Goal: Task Accomplishment & Management: Manage account settings

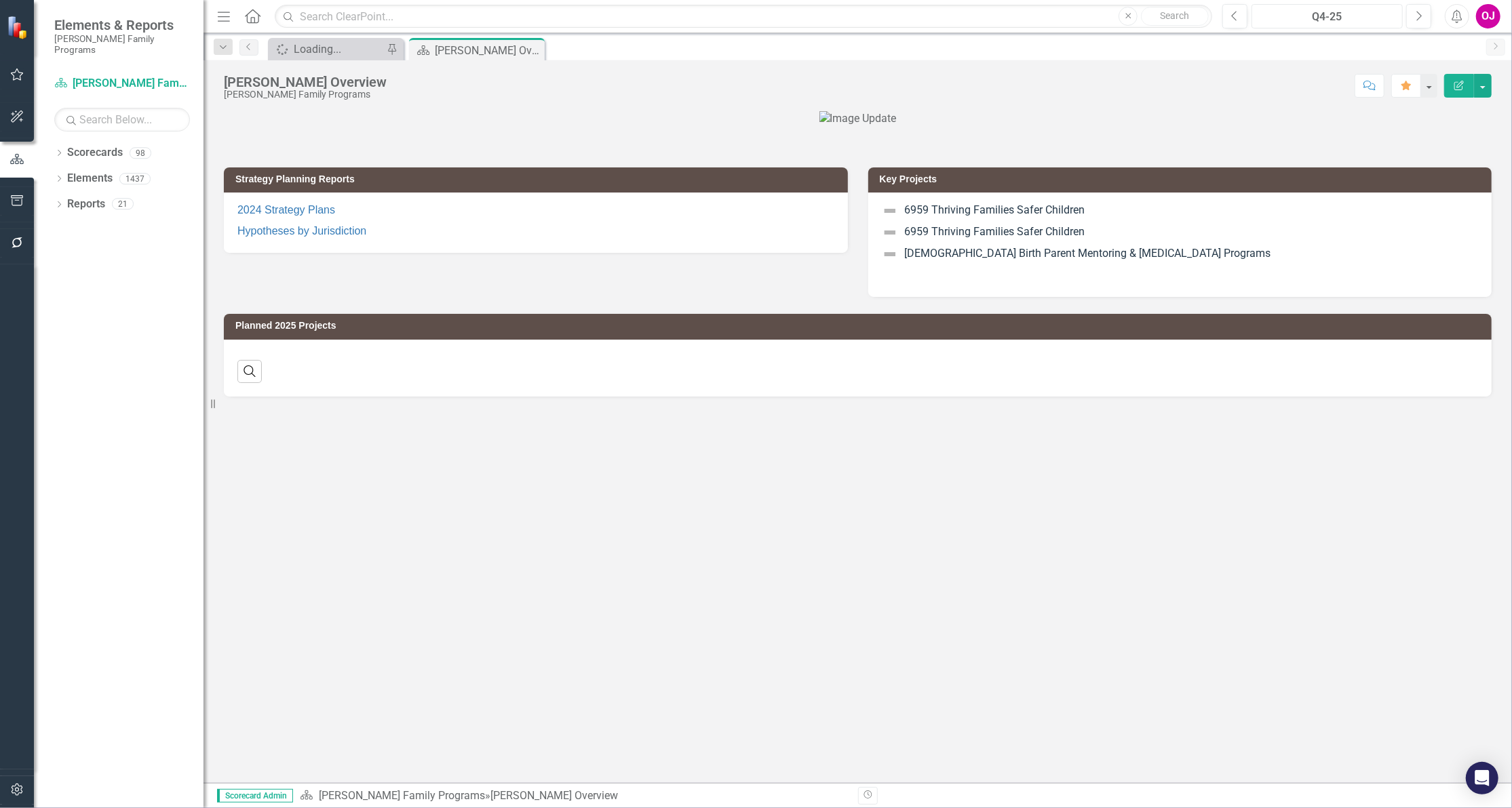
click at [1325, 17] on div "Q4-25" at bounding box center [1327, 16] width 142 height 16
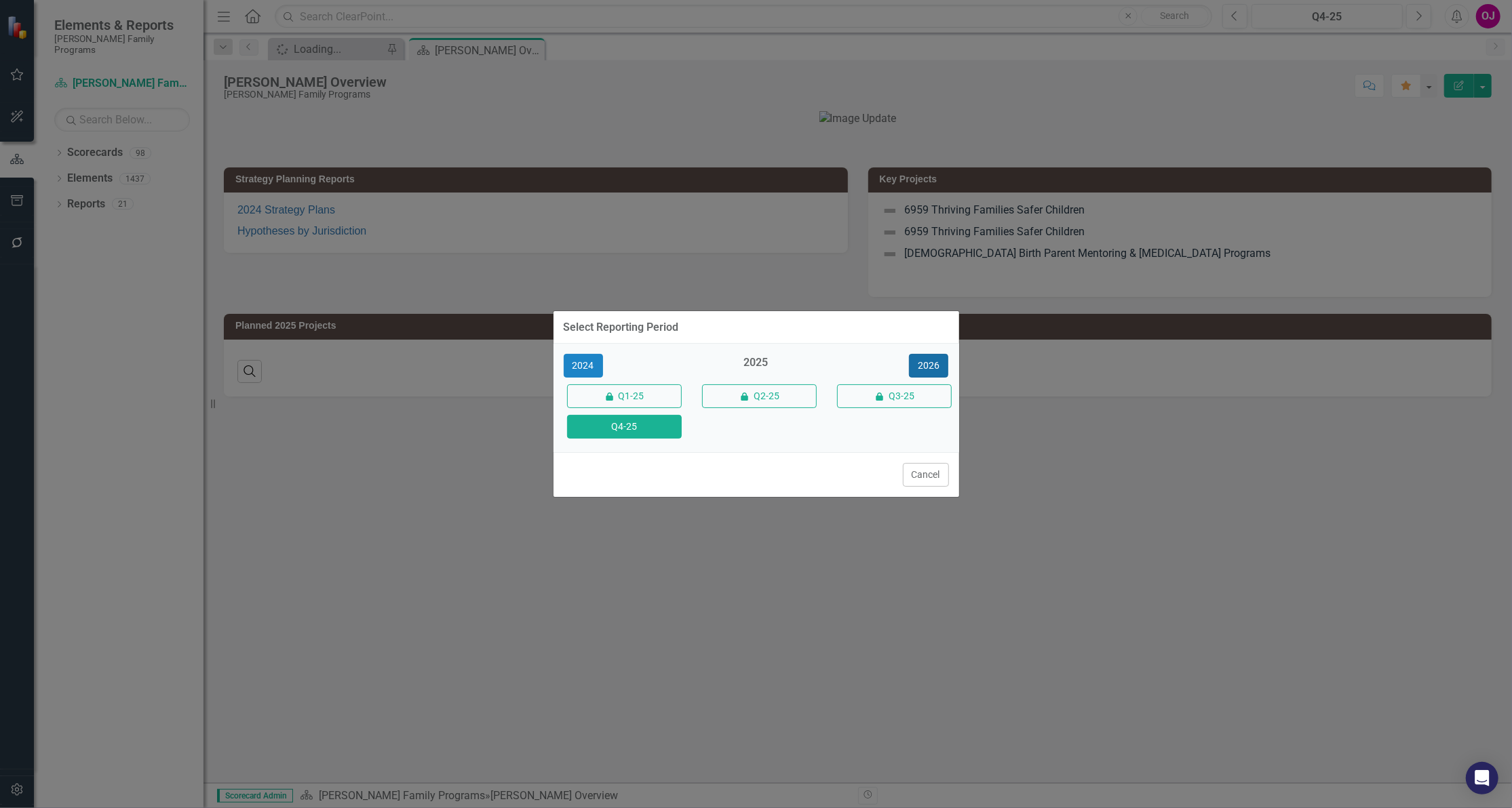
click at [921, 361] on button "2026" at bounding box center [928, 365] width 39 height 24
click at [615, 426] on button "Q4-26" at bounding box center [623, 427] width 114 height 24
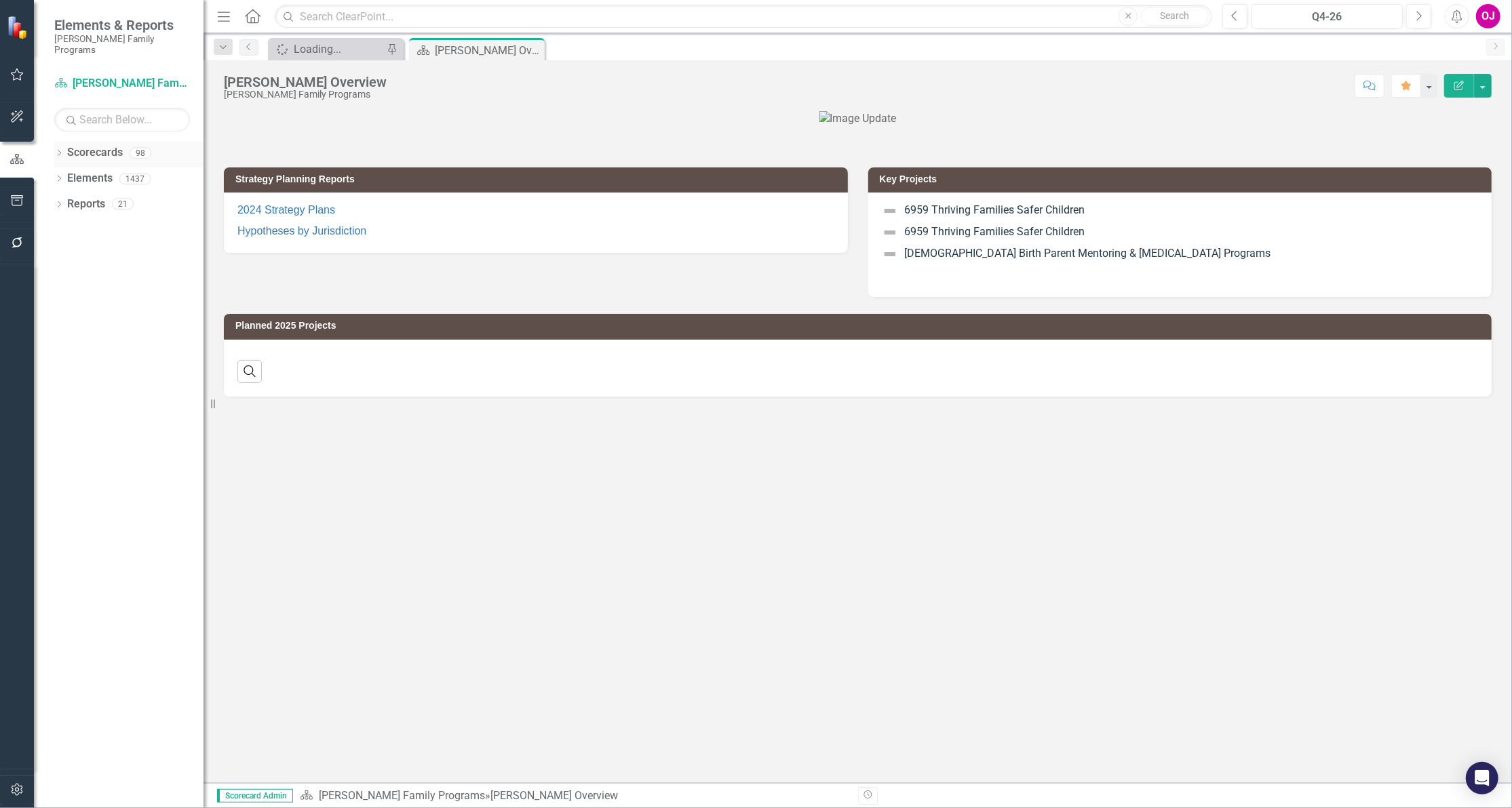
click at [59, 151] on icon "Dropdown" at bounding box center [59, 155] width 10 height 8
click at [65, 175] on icon at bounding box center [67, 178] width 4 height 7
click at [82, 225] on icon "Dropdown" at bounding box center [80, 229] width 11 height 8
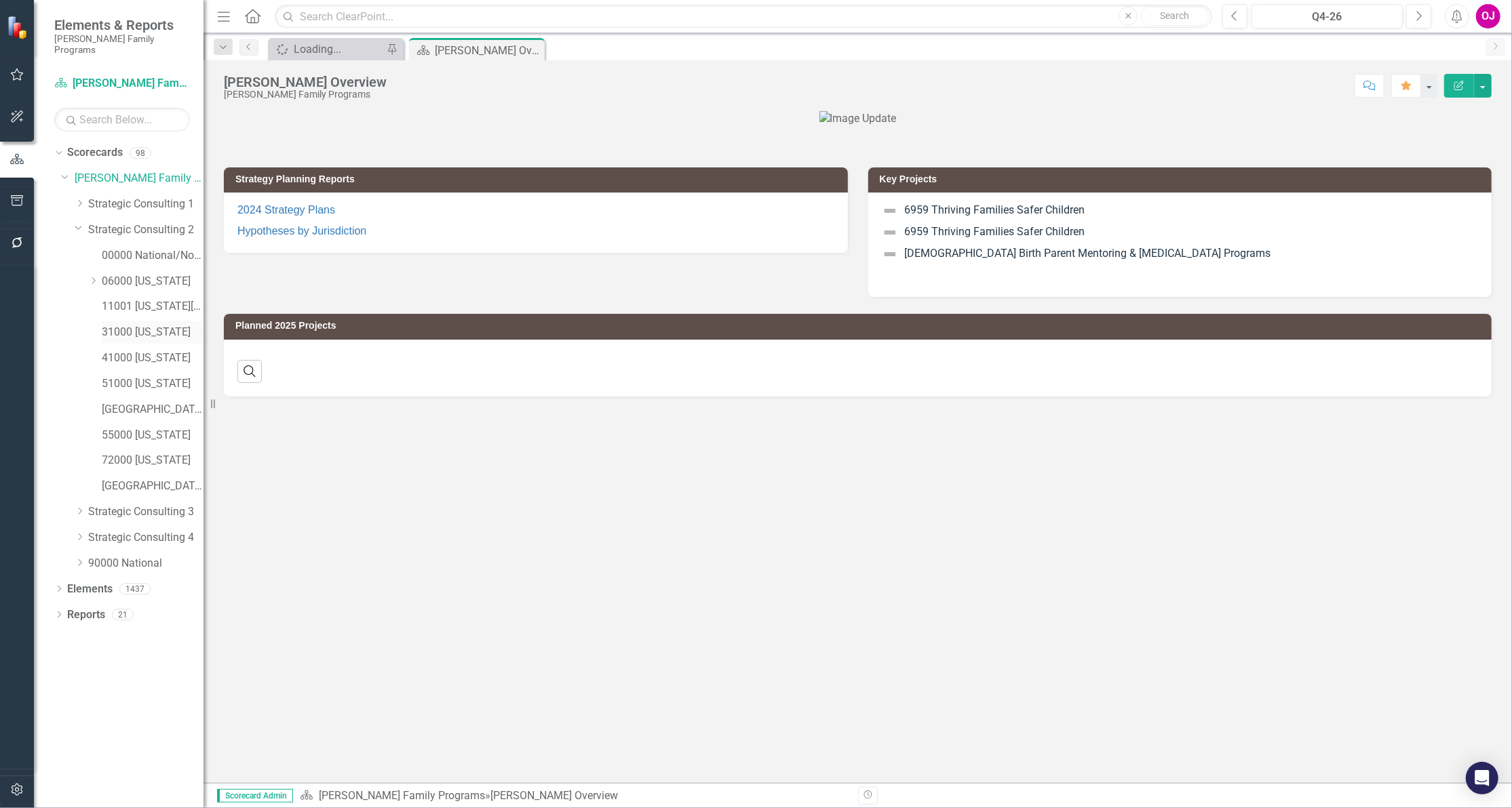
click at [125, 325] on link "31000 [US_STATE]" at bounding box center [153, 332] width 102 height 15
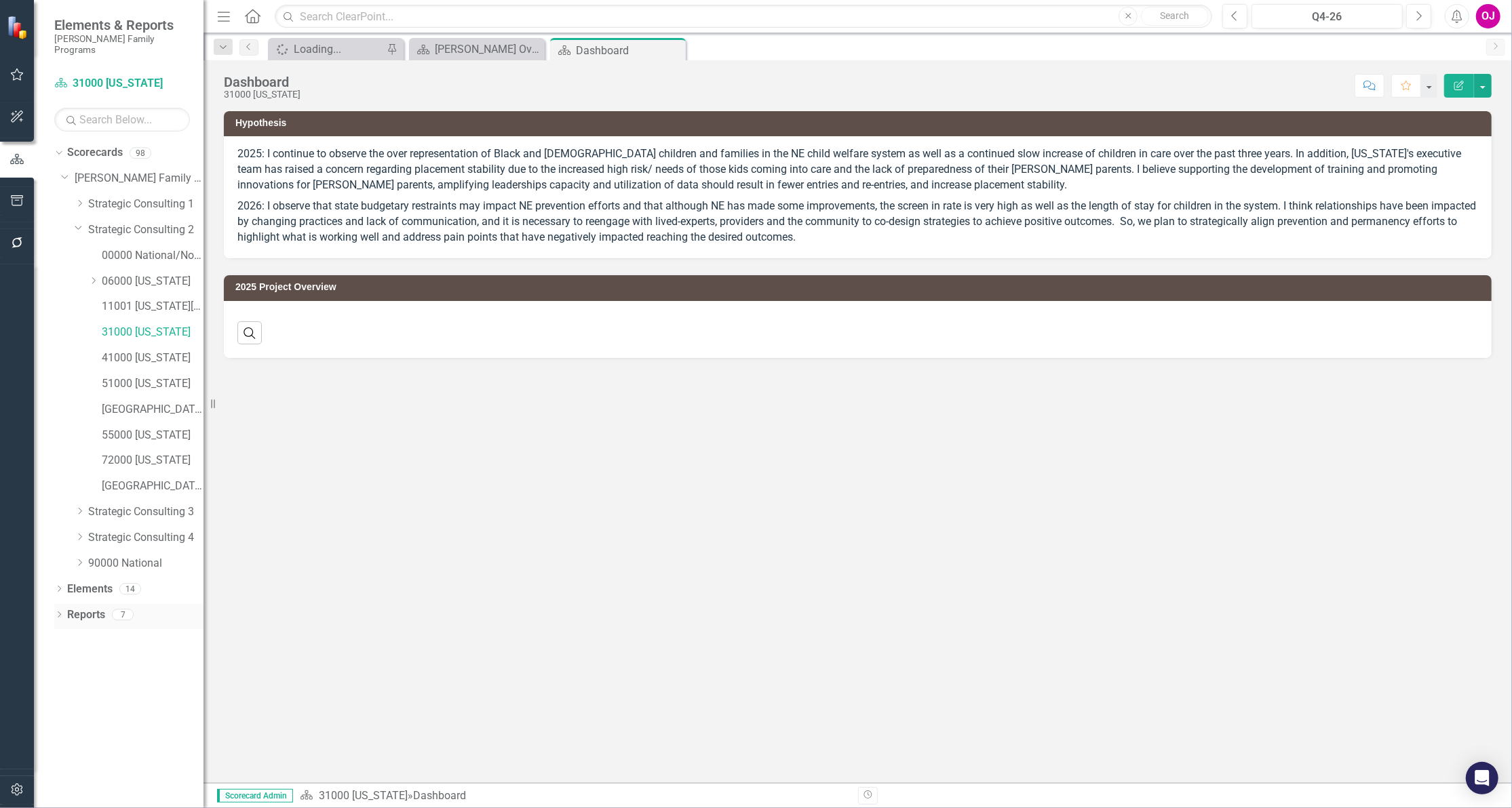
click at [61, 612] on icon "Dropdown" at bounding box center [59, 616] width 10 height 8
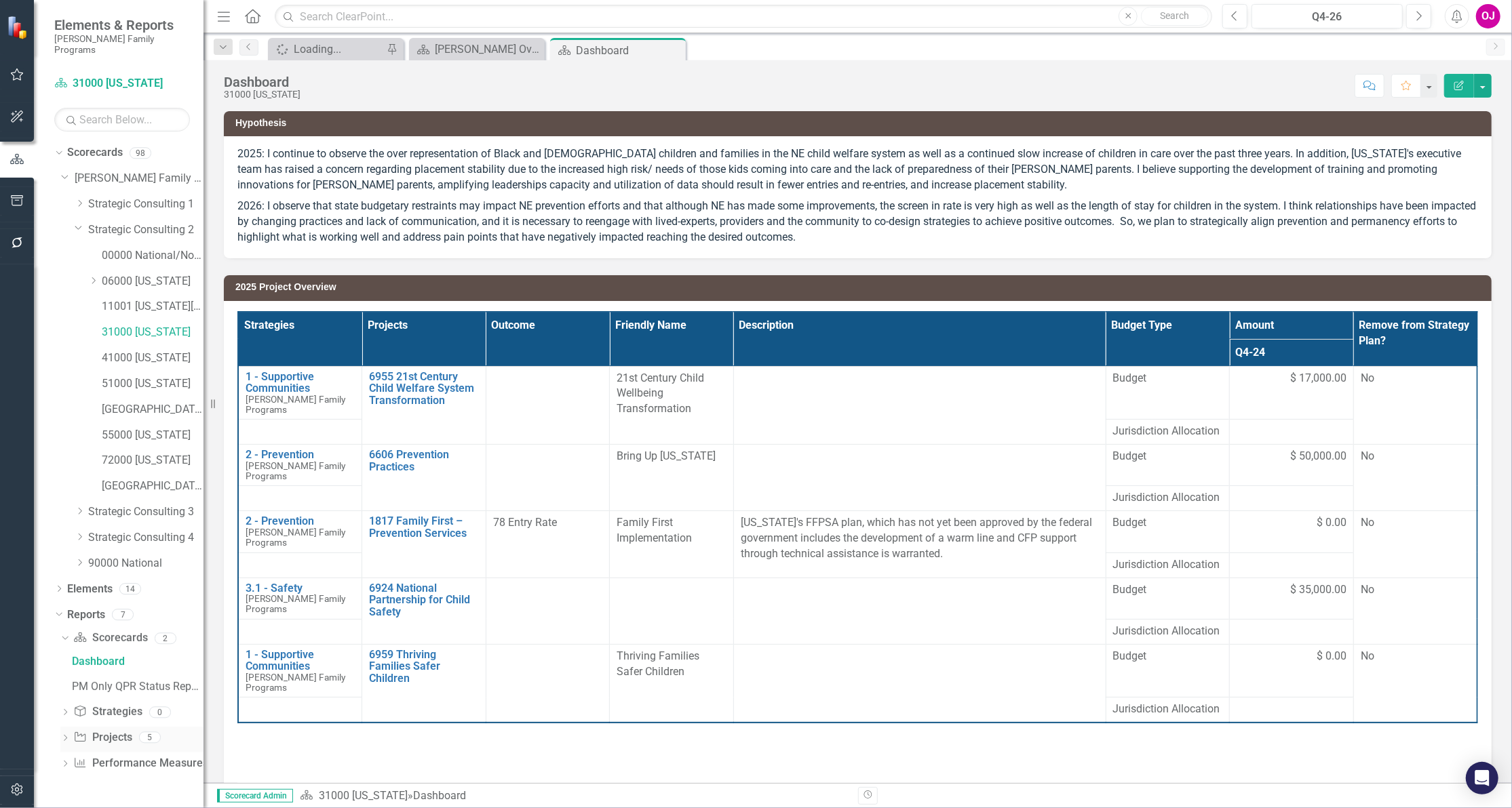
click at [65, 736] on icon "Dropdown" at bounding box center [65, 740] width 10 height 8
click at [131, 808] on div "2026 Project Overview" at bounding box center [137, 814] width 132 height 12
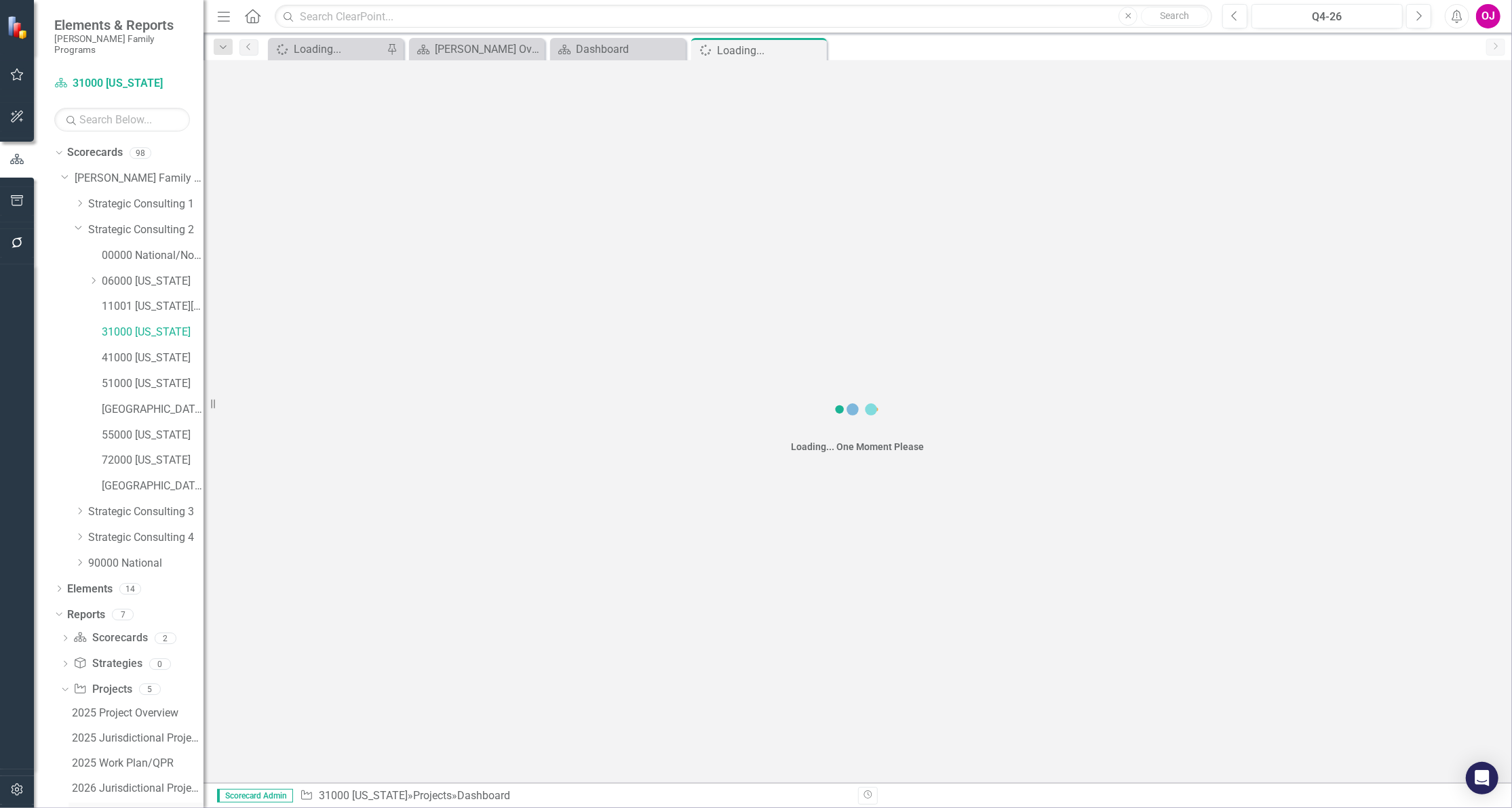
scroll to position [6, 0]
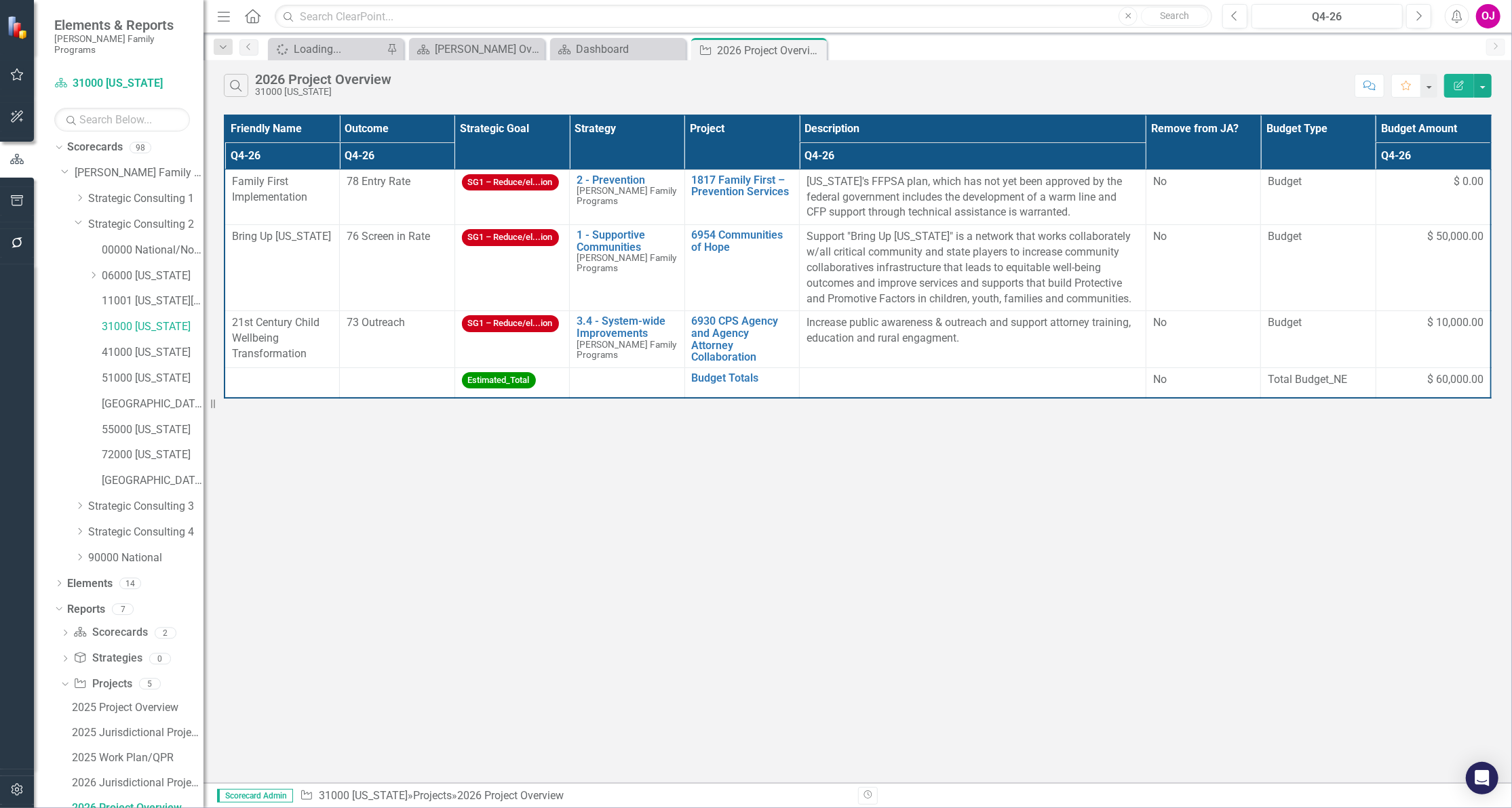
click at [1435, 85] on button "button" at bounding box center [1428, 86] width 16 height 24
click at [1492, 87] on div "Search 2026 Project Overview 31000 [US_STATE] Comment Favorite Edit Report" at bounding box center [858, 83] width 1308 height 44
click at [1490, 87] on button "button" at bounding box center [1482, 86] width 17 height 24
click at [1454, 139] on link "PDF Export to PDF" at bounding box center [1438, 138] width 108 height 25
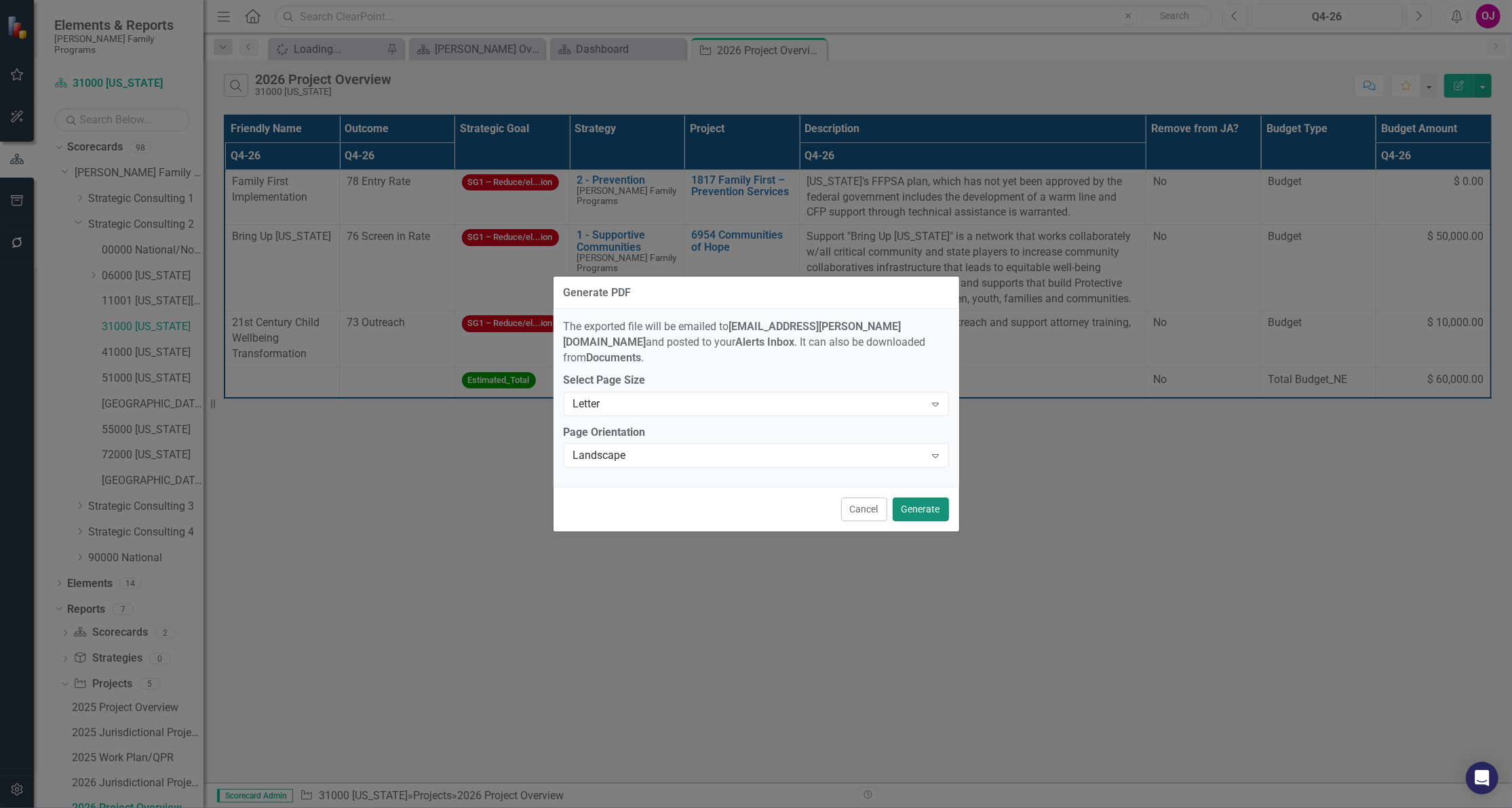
click at [915, 498] on button "Generate" at bounding box center [920, 509] width 57 height 24
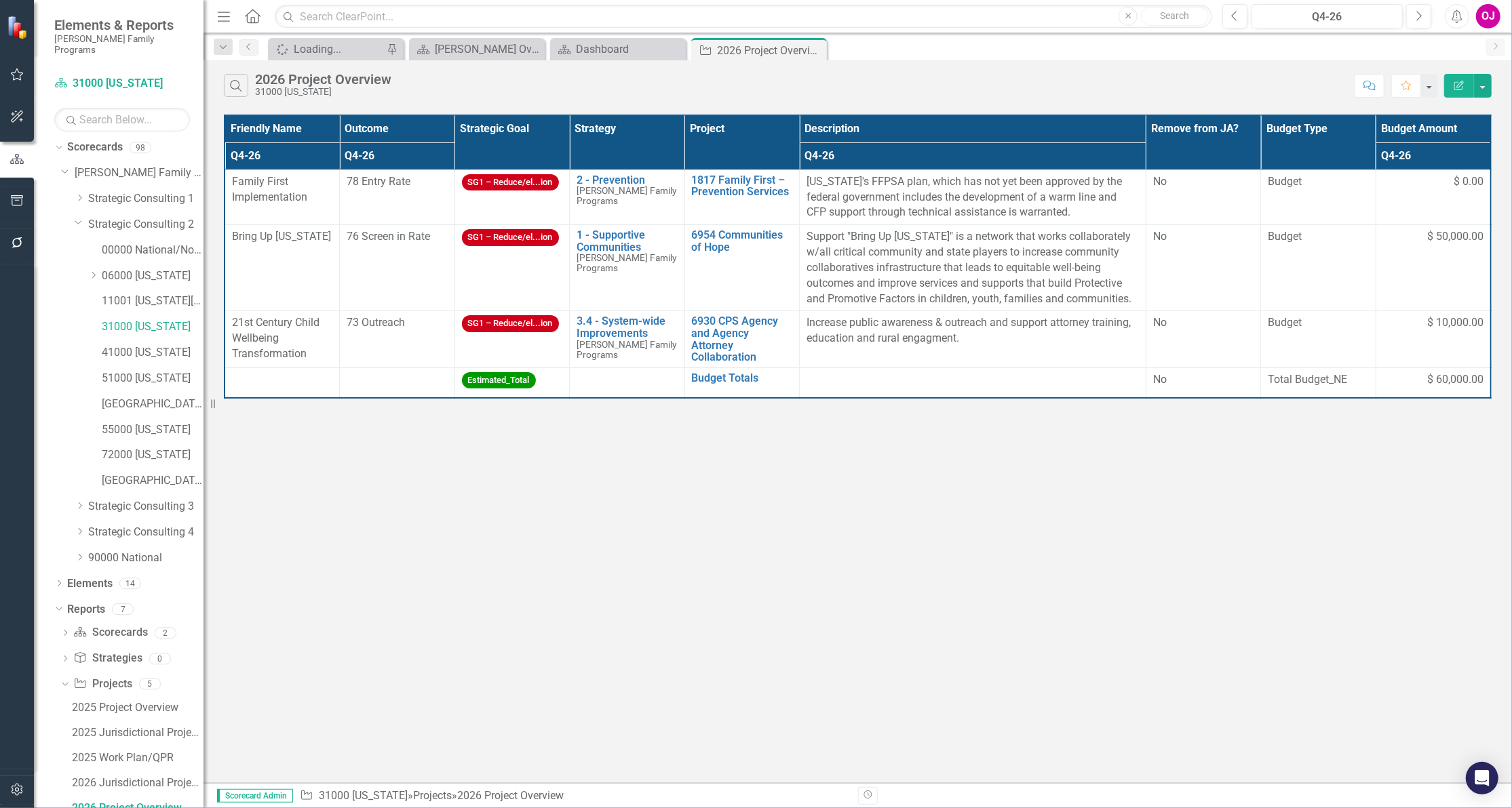
click at [1458, 23] on button "Alerts" at bounding box center [1456, 15] width 24 height 24
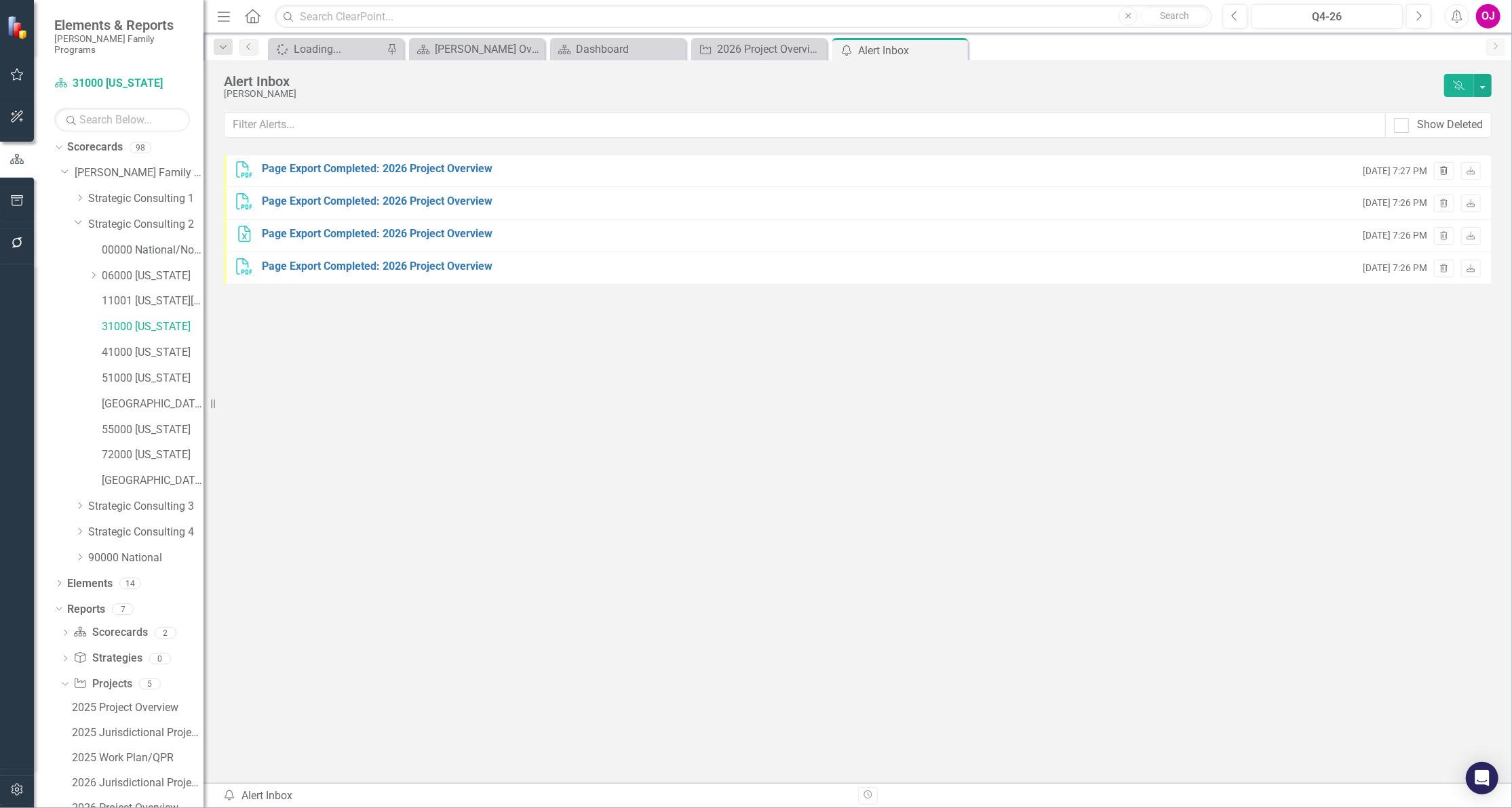
click at [1445, 172] on icon "Trash" at bounding box center [1443, 171] width 11 height 8
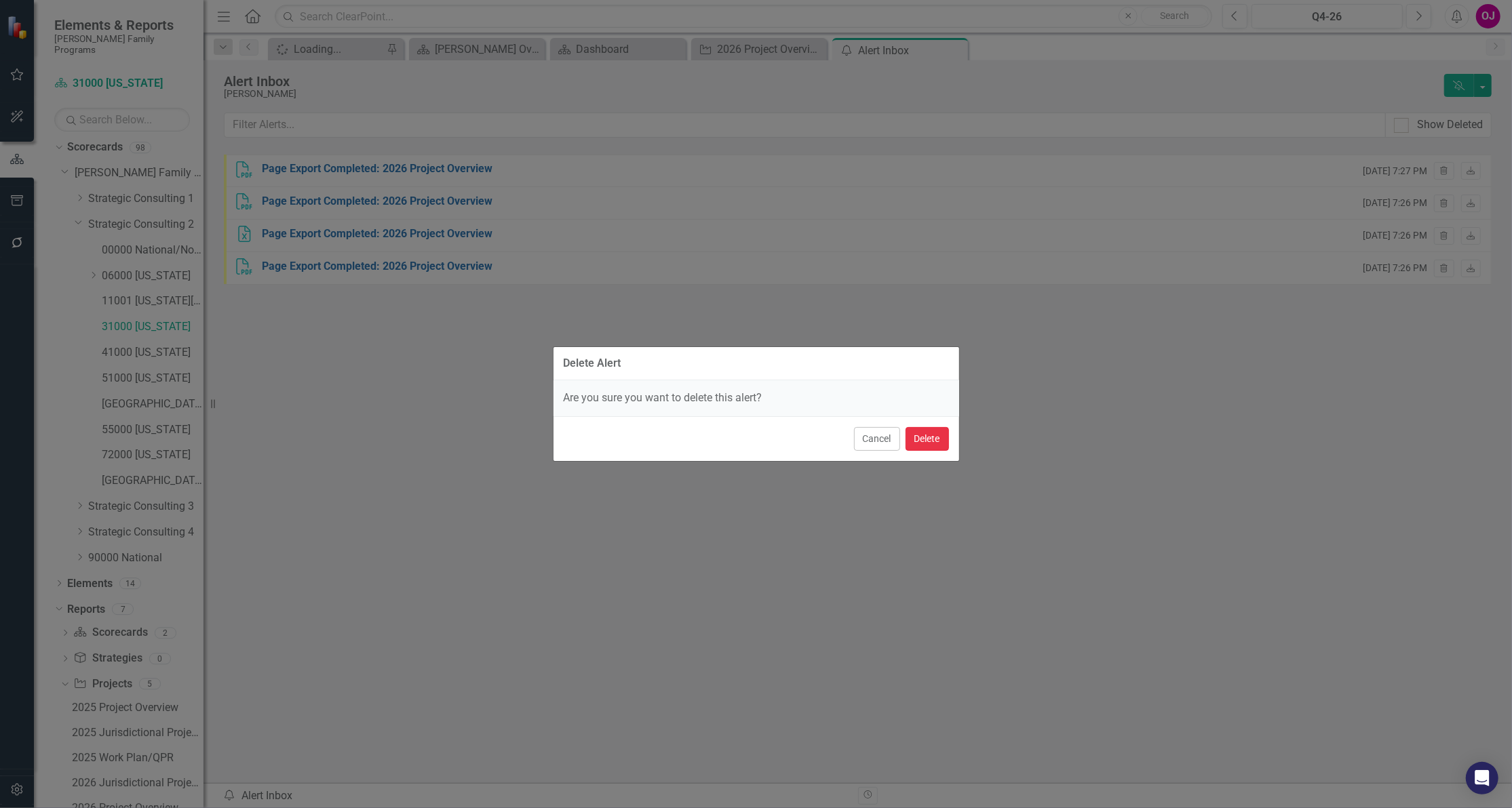
click at [933, 431] on button "Delete" at bounding box center [926, 439] width 43 height 24
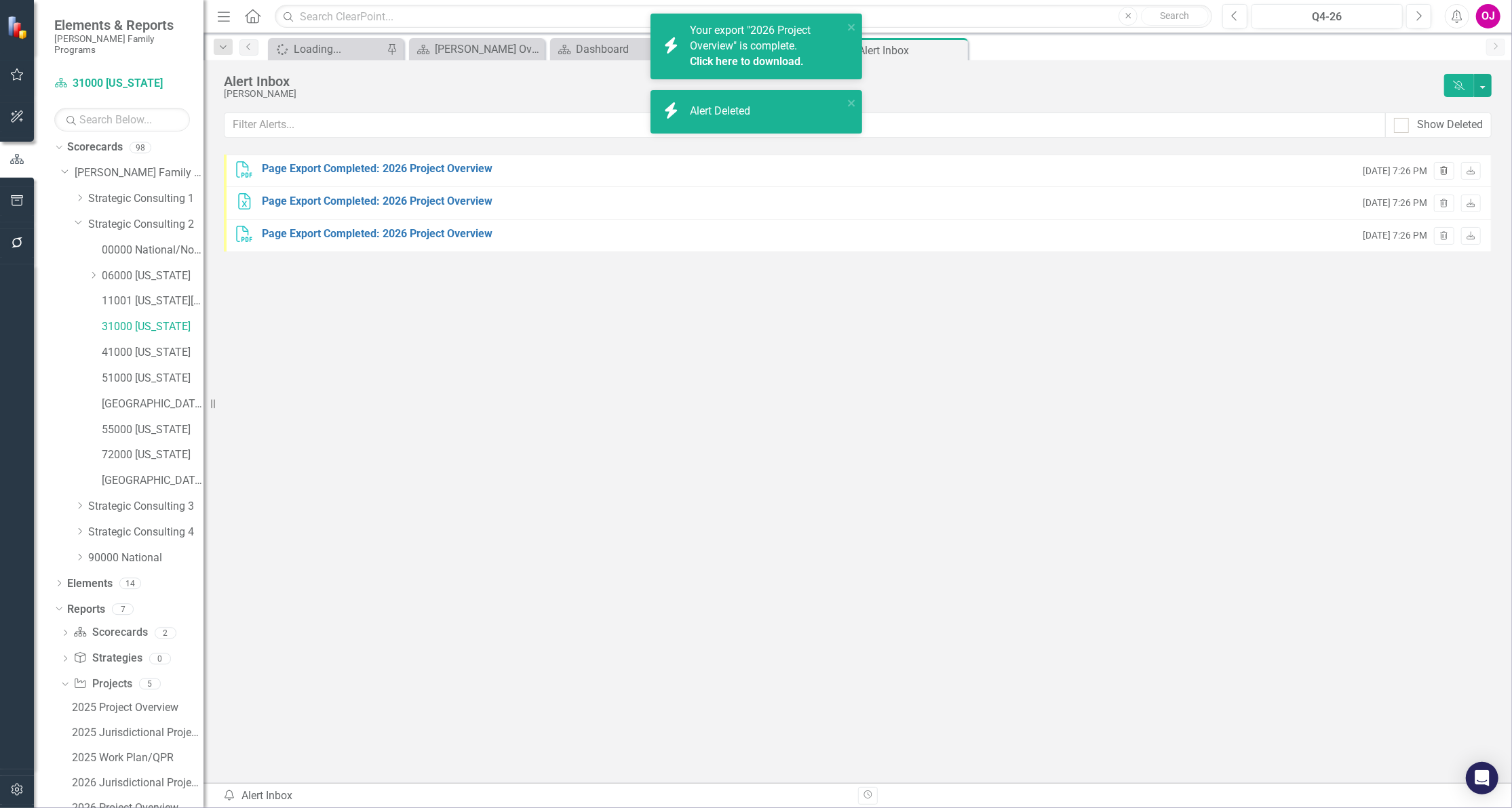
click at [1446, 174] on icon "Trash" at bounding box center [1443, 171] width 11 height 8
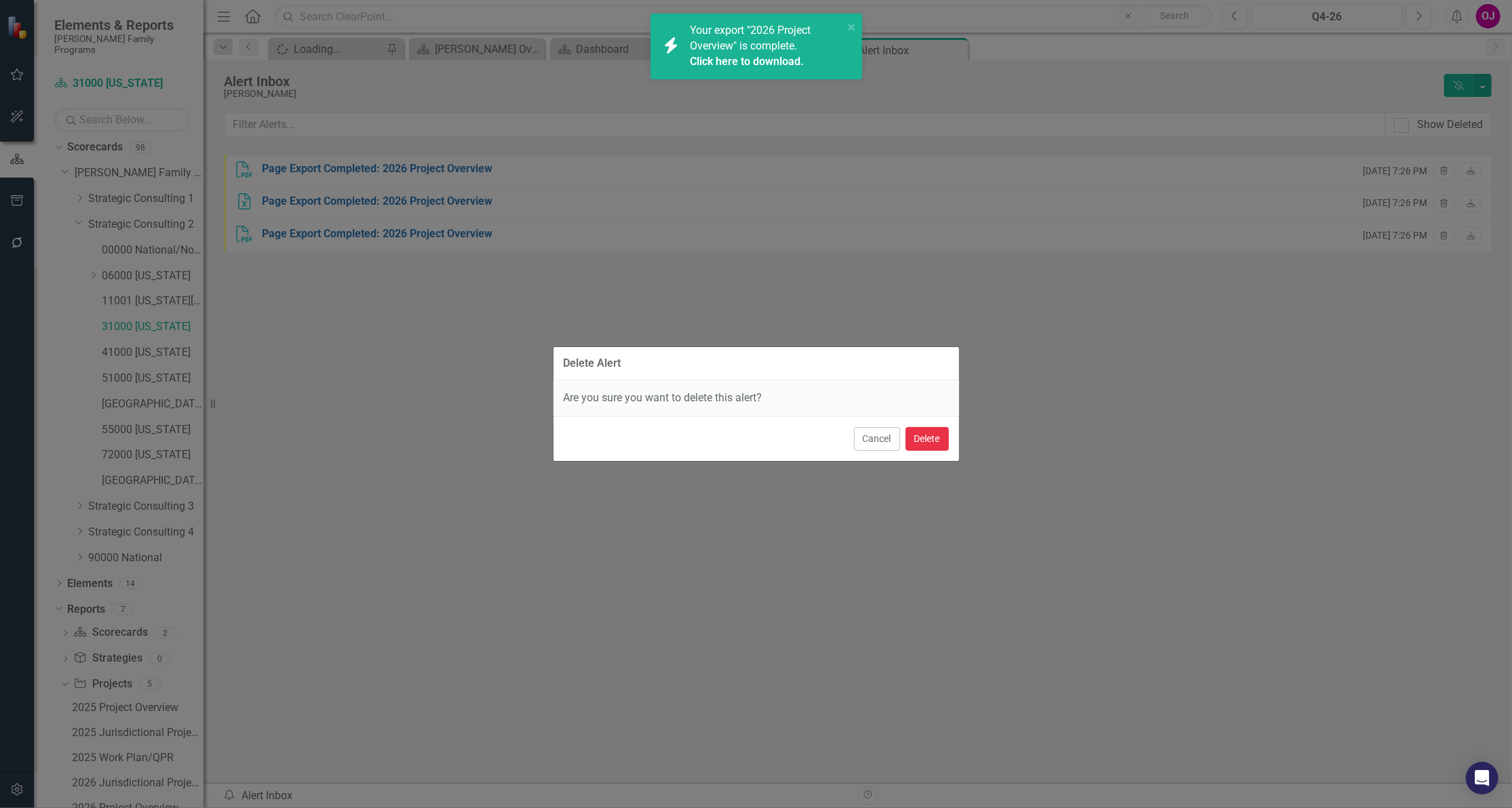
click at [941, 444] on button "Delete" at bounding box center [926, 439] width 43 height 24
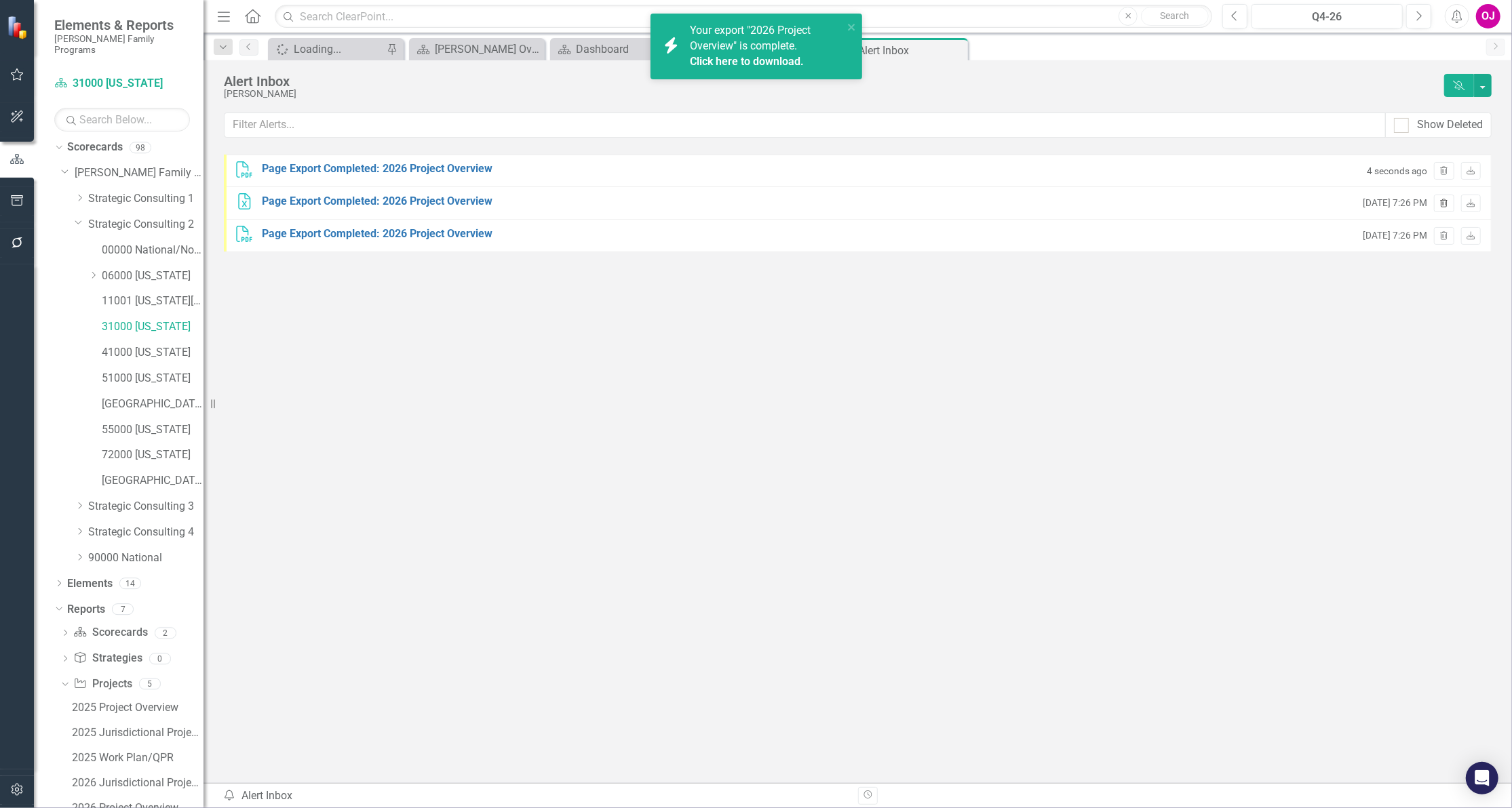
click at [1441, 204] on icon "button" at bounding box center [1444, 203] width 8 height 8
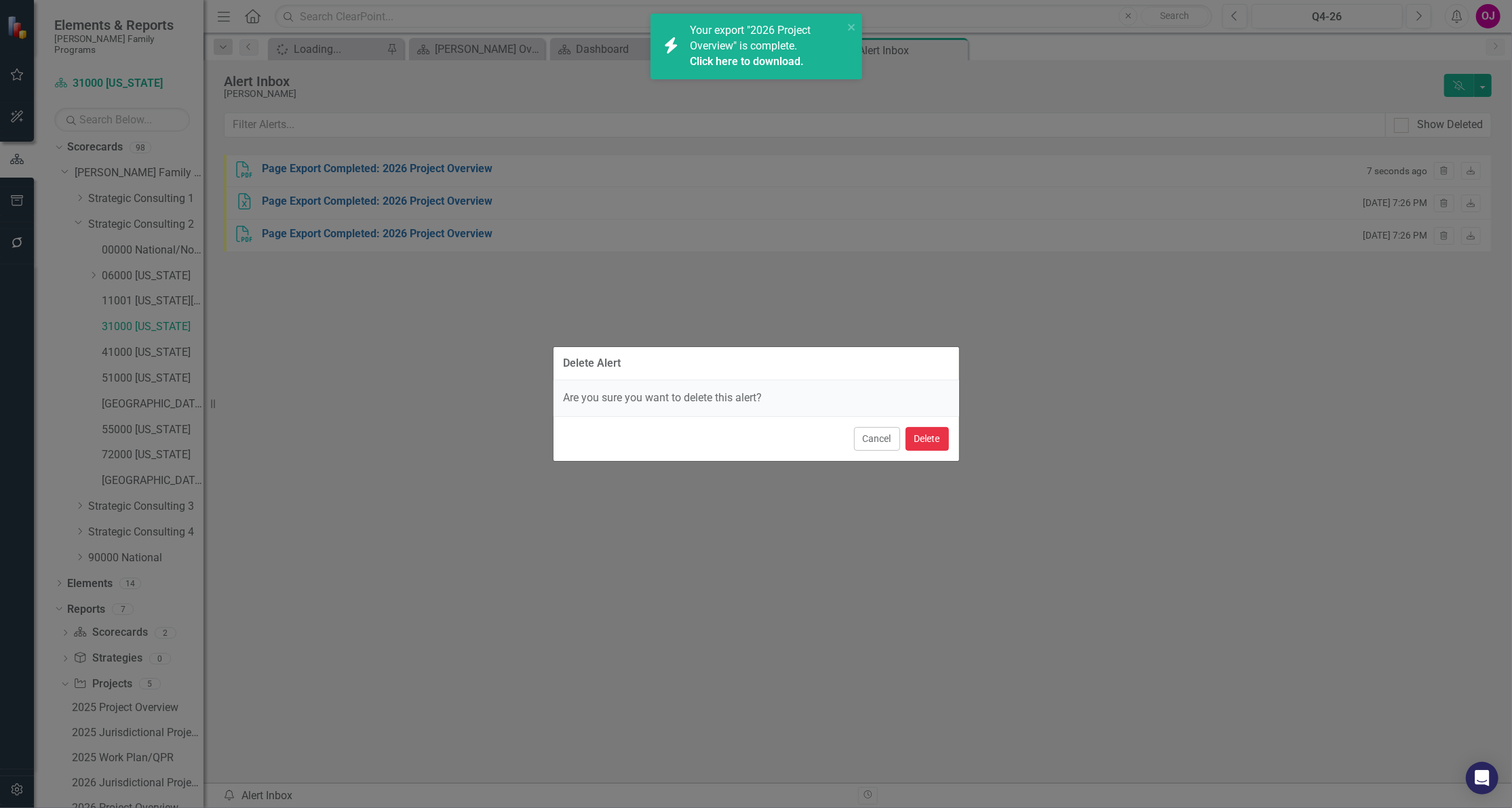
click at [926, 437] on button "Delete" at bounding box center [926, 439] width 43 height 24
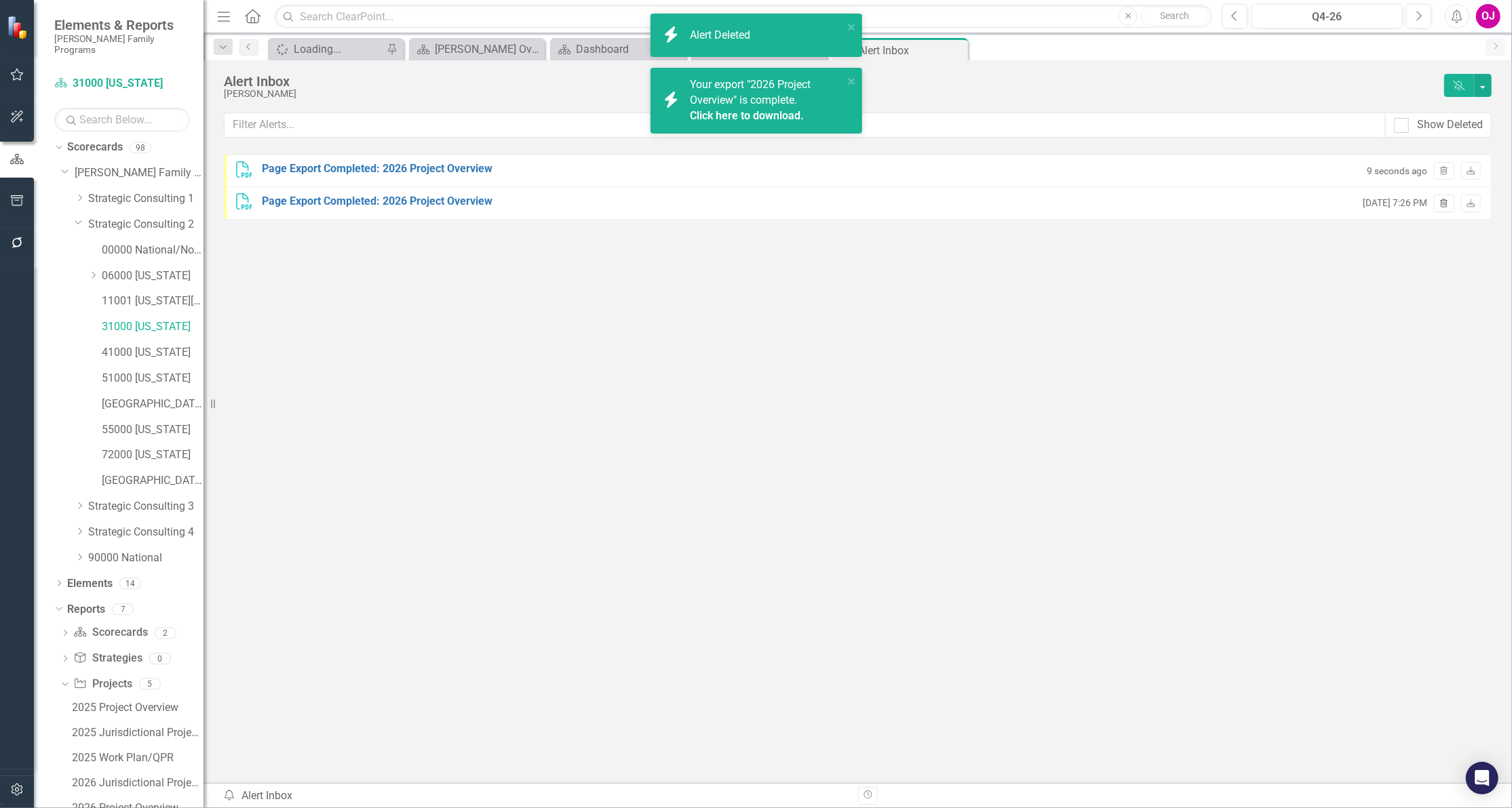
click at [1445, 204] on icon "Trash" at bounding box center [1443, 204] width 11 height 8
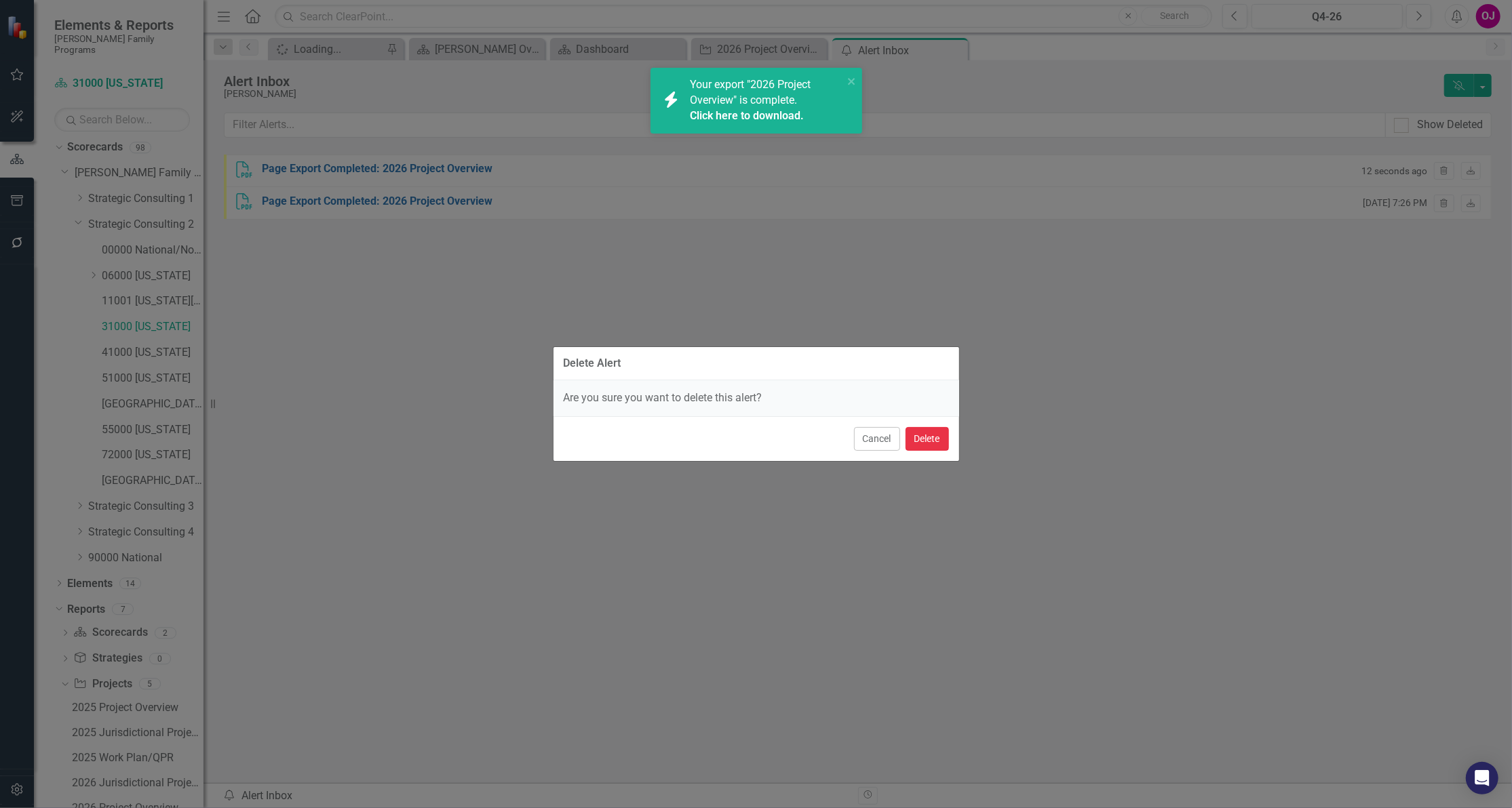
click at [936, 437] on button "Delete" at bounding box center [926, 439] width 43 height 24
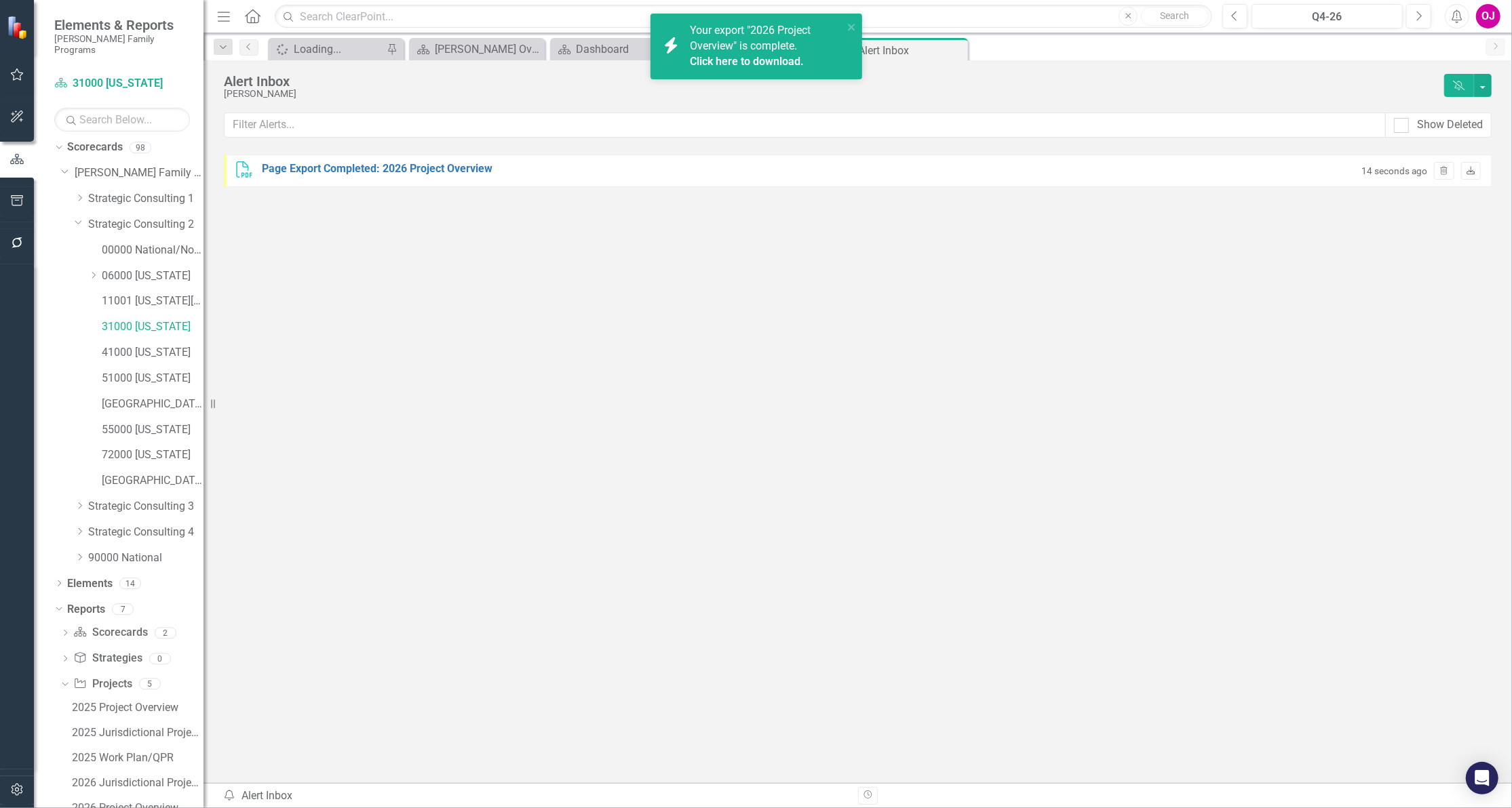
click at [1475, 172] on icon "Download" at bounding box center [1471, 171] width 11 height 8
click at [1436, 169] on button "Trash" at bounding box center [1443, 171] width 19 height 17
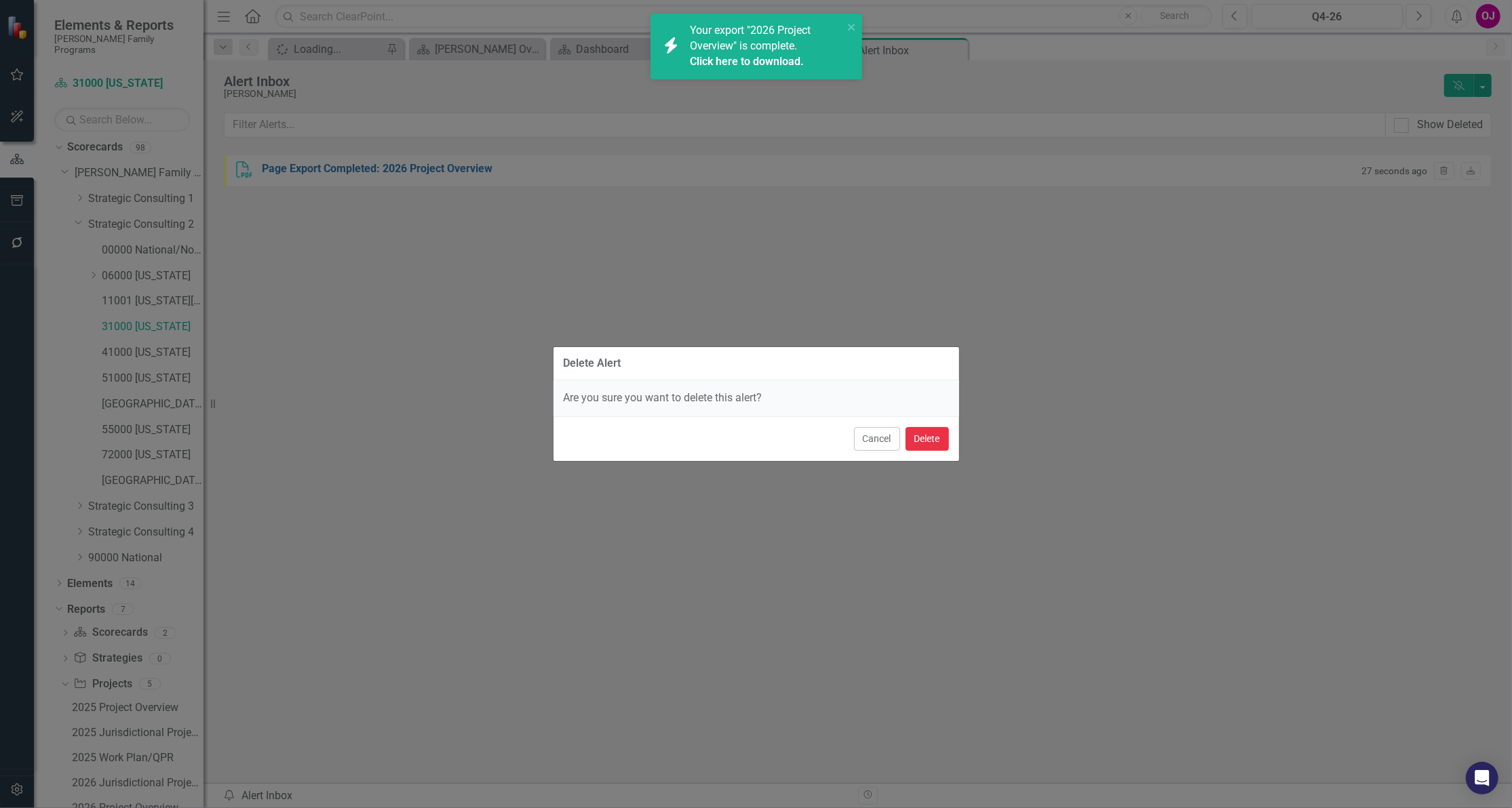
click at [938, 437] on button "Delete" at bounding box center [926, 439] width 43 height 24
